Goal: Information Seeking & Learning: Learn about a topic

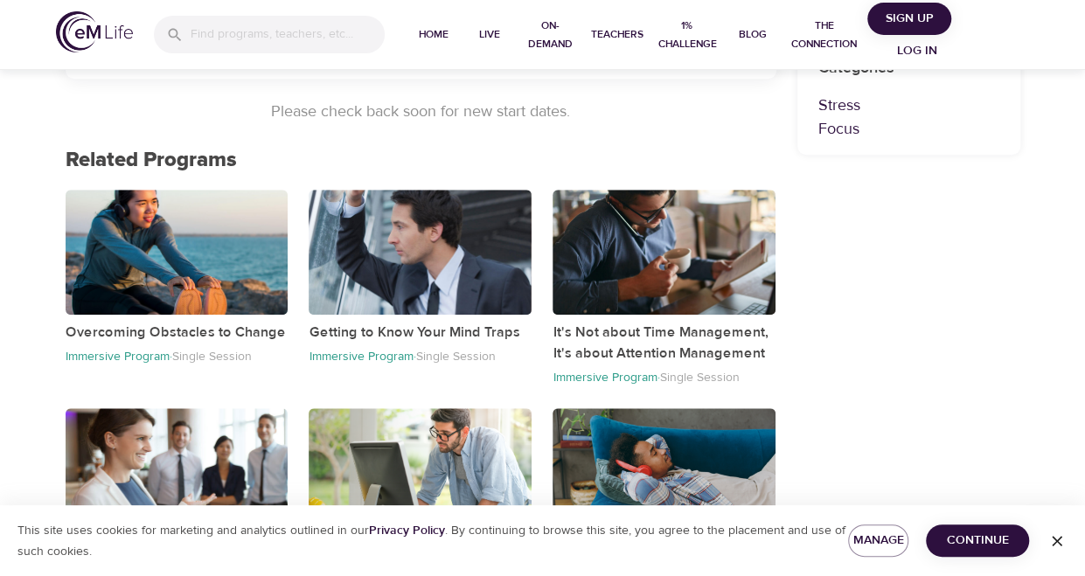
scroll to position [664, 0]
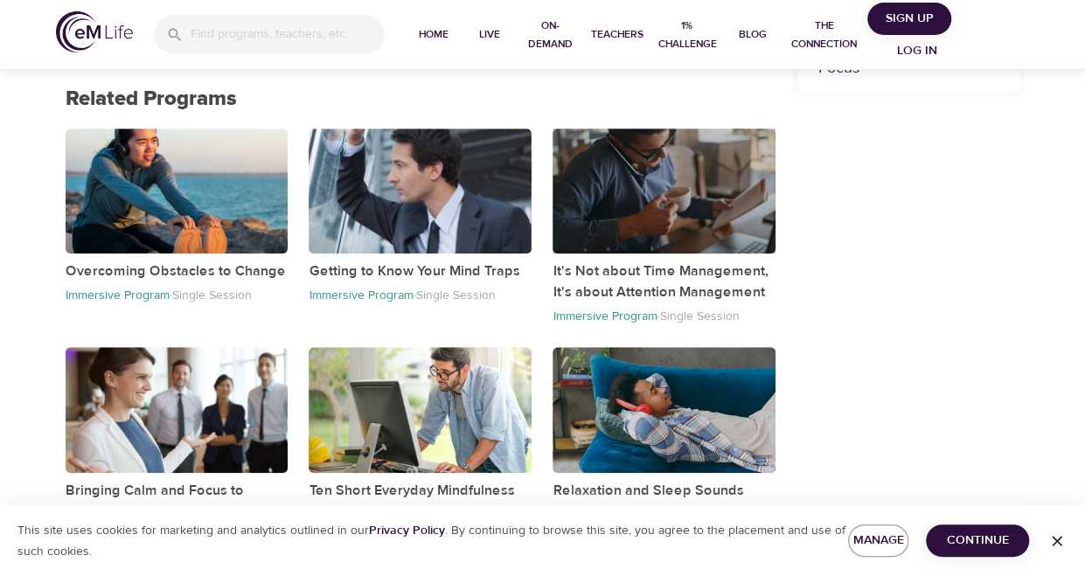
click at [690, 212] on div "button" at bounding box center [663, 191] width 223 height 125
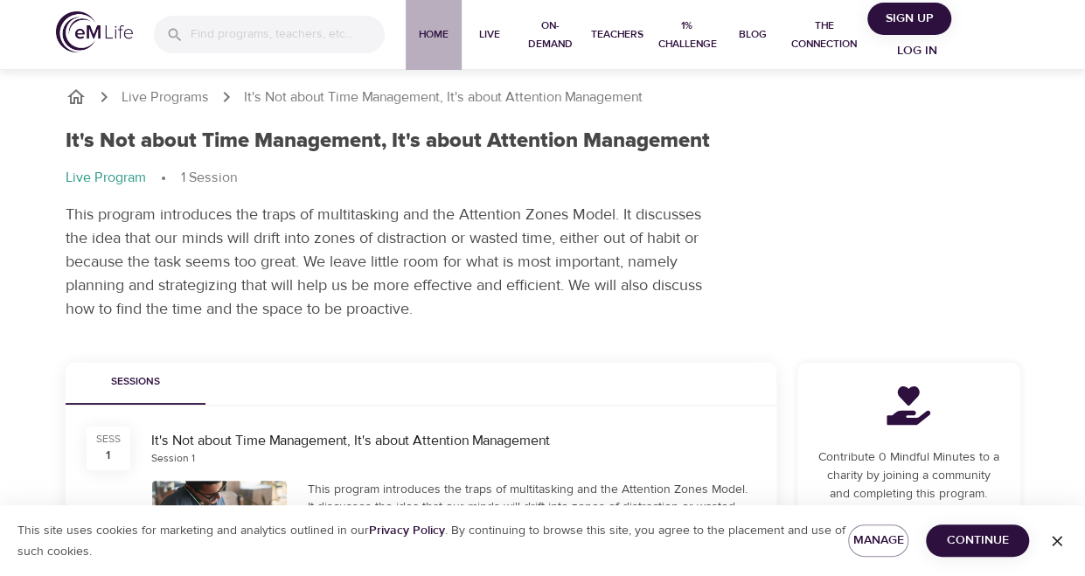
click at [434, 29] on span "Home" at bounding box center [434, 34] width 42 height 18
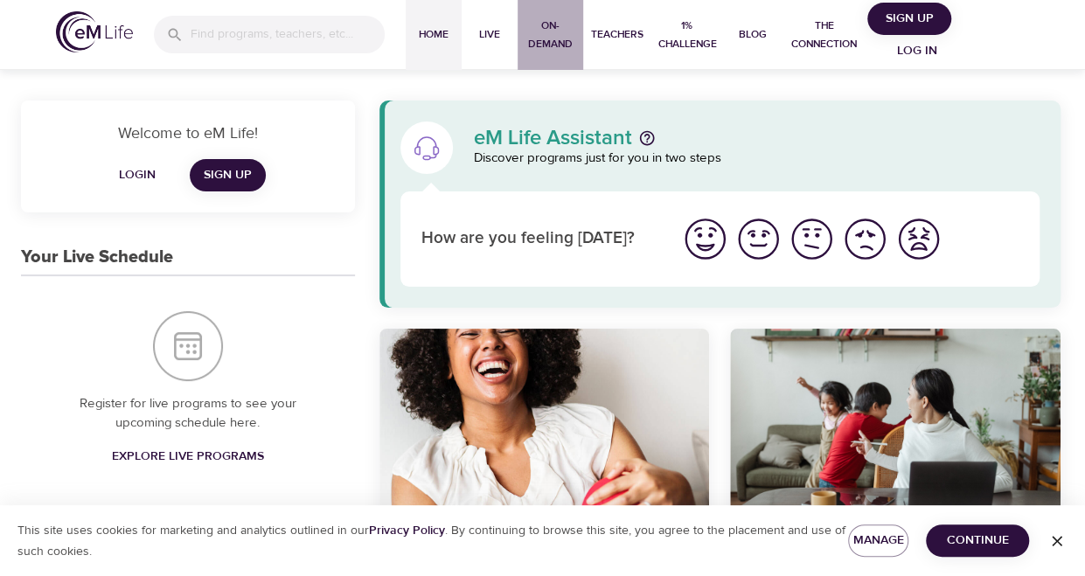
click at [558, 24] on span "On-Demand" at bounding box center [551, 35] width 52 height 37
select select "recent"
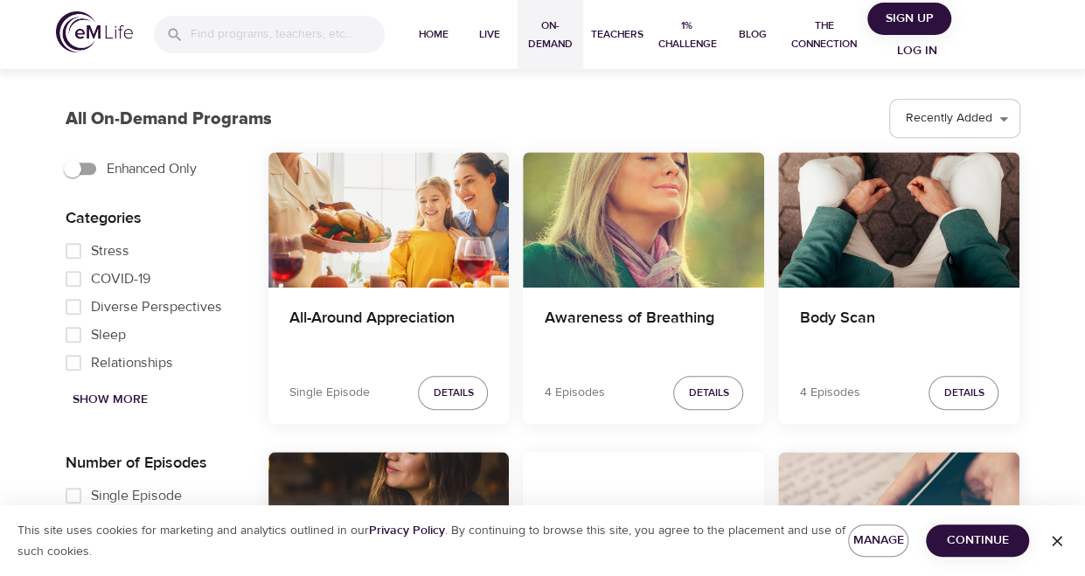
scroll to position [461, 0]
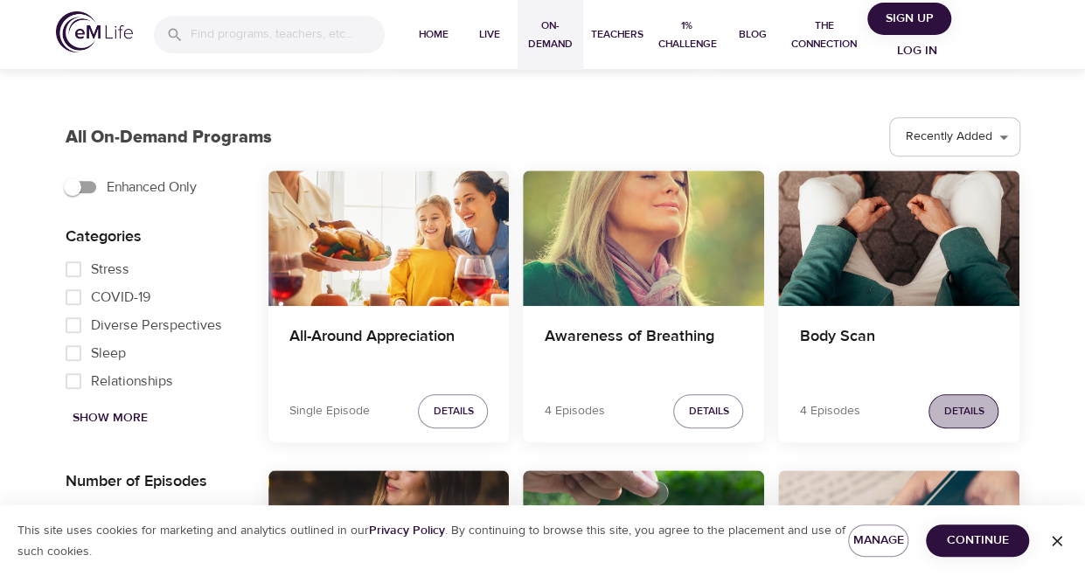
click at [973, 413] on span "Details" at bounding box center [963, 411] width 40 height 18
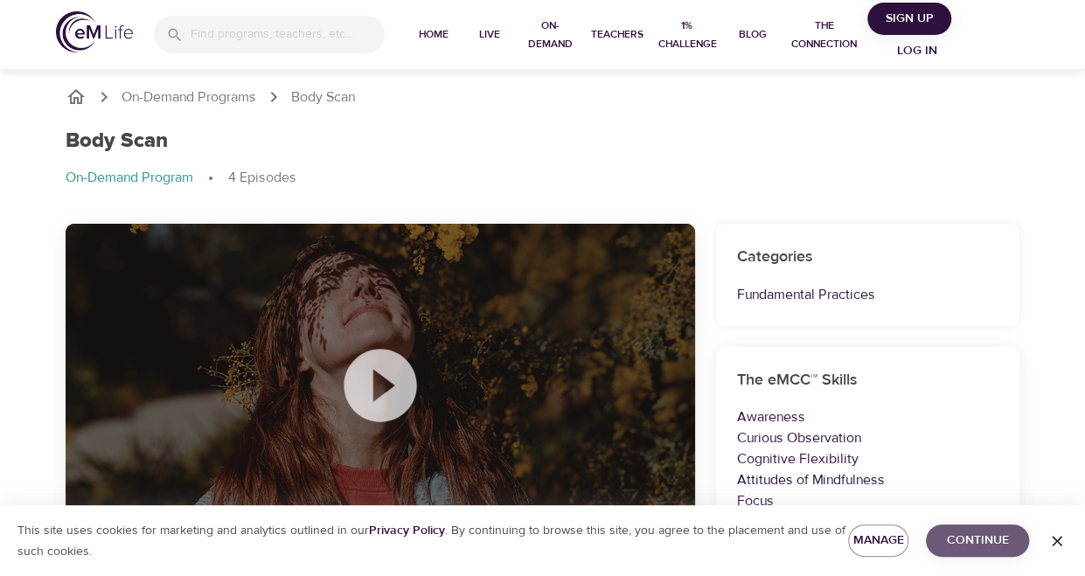
click at [1001, 543] on span "Continue" at bounding box center [977, 541] width 75 height 22
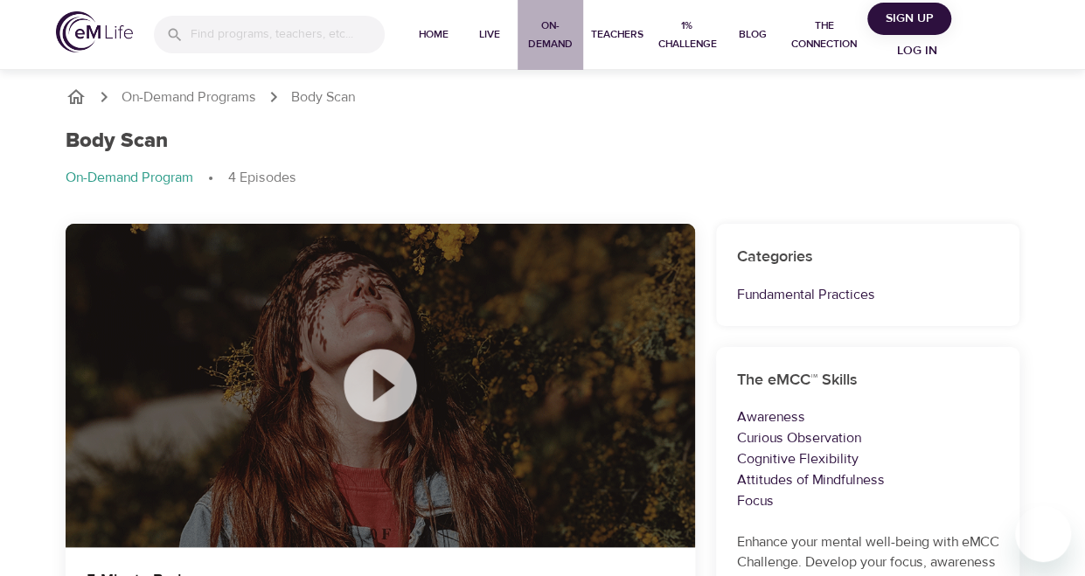
click at [552, 39] on span "On-Demand" at bounding box center [551, 35] width 52 height 37
select select "recent"
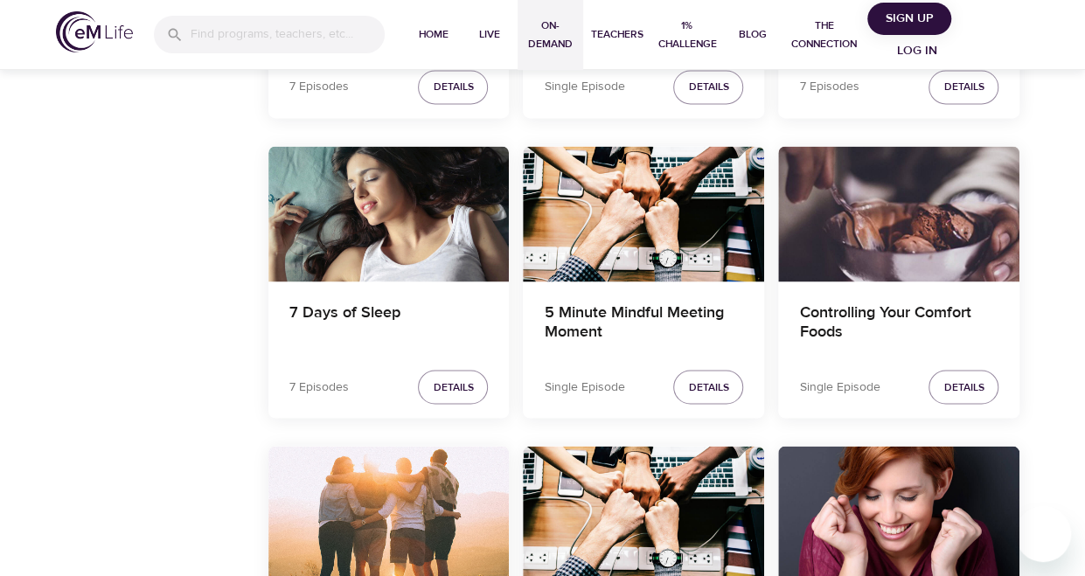
scroll to position [1388, 0]
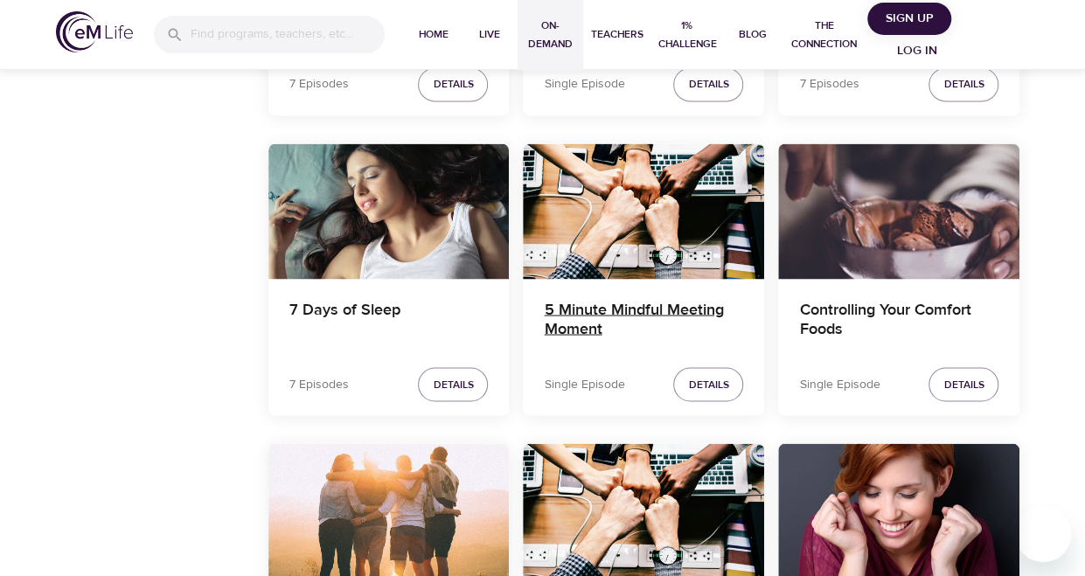
click at [659, 304] on h4 "5 Minute Mindful Meeting Moment" at bounding box center [643, 321] width 199 height 42
